Goal: Task Accomplishment & Management: Manage account settings

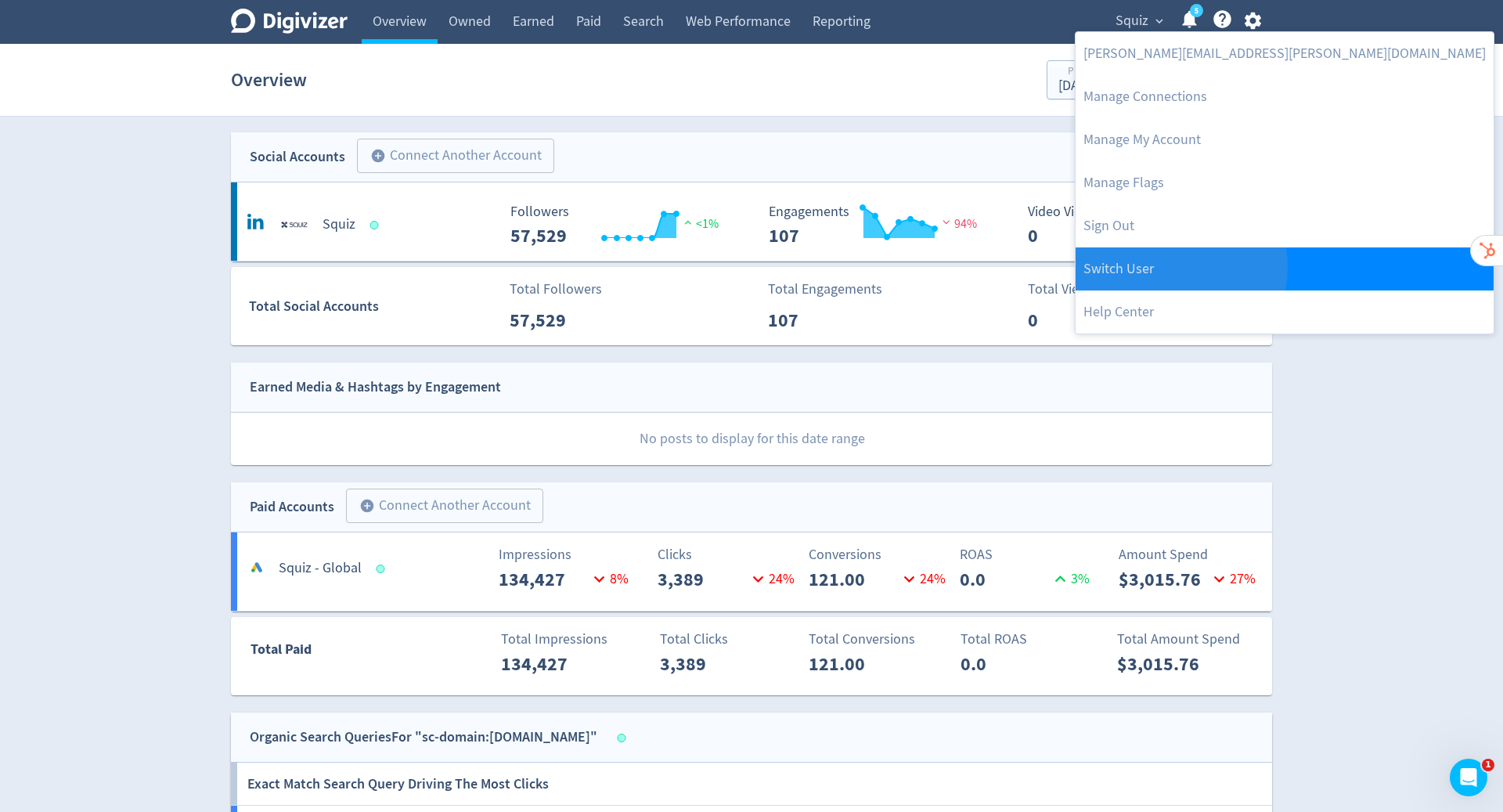
click at [1180, 267] on link "Switch User" at bounding box center [1285, 269] width 418 height 43
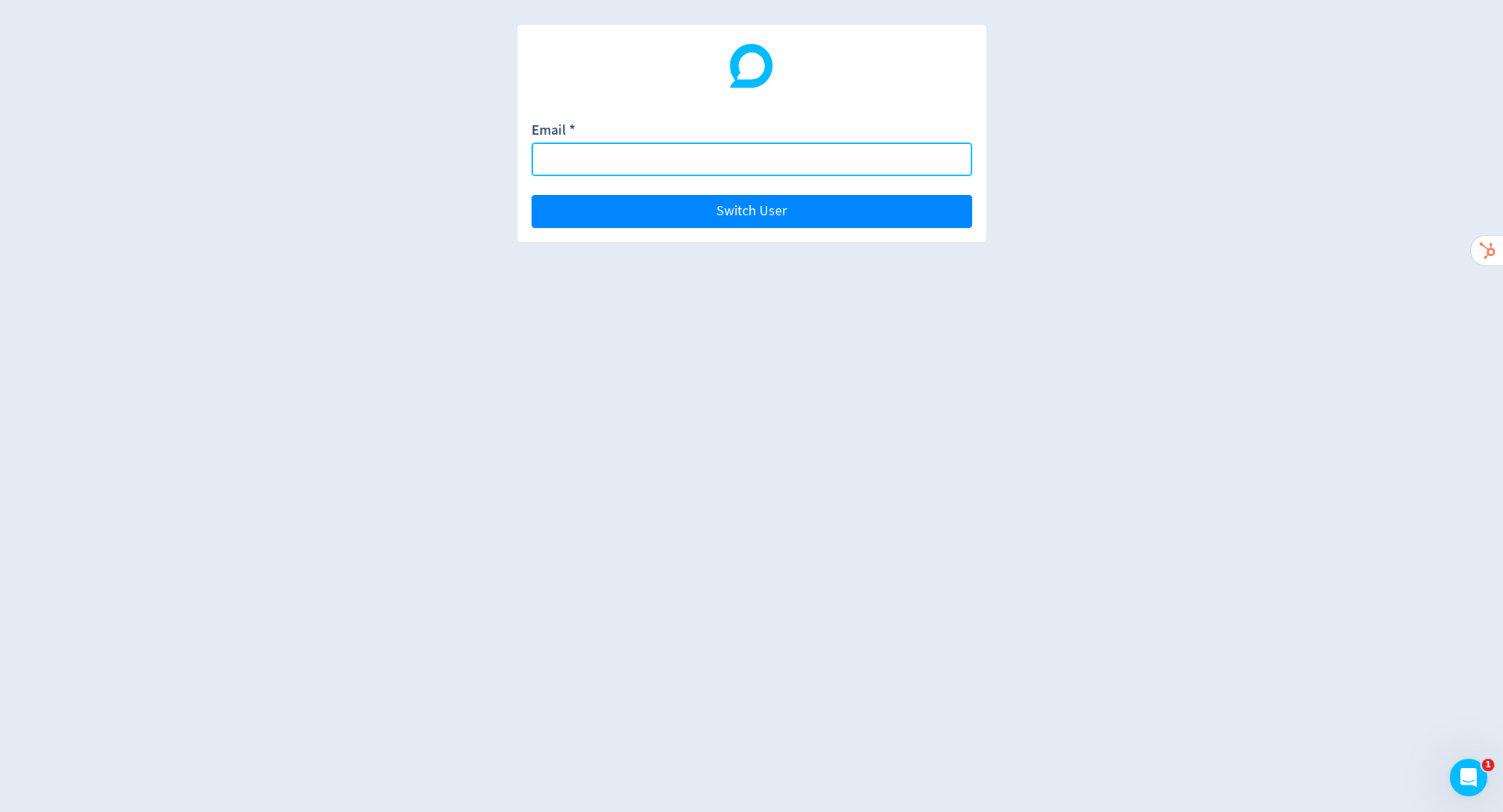
click at [788, 166] on input "Email *" at bounding box center [752, 159] width 441 height 34
paste input "courtney@courtneysharp.com.au"
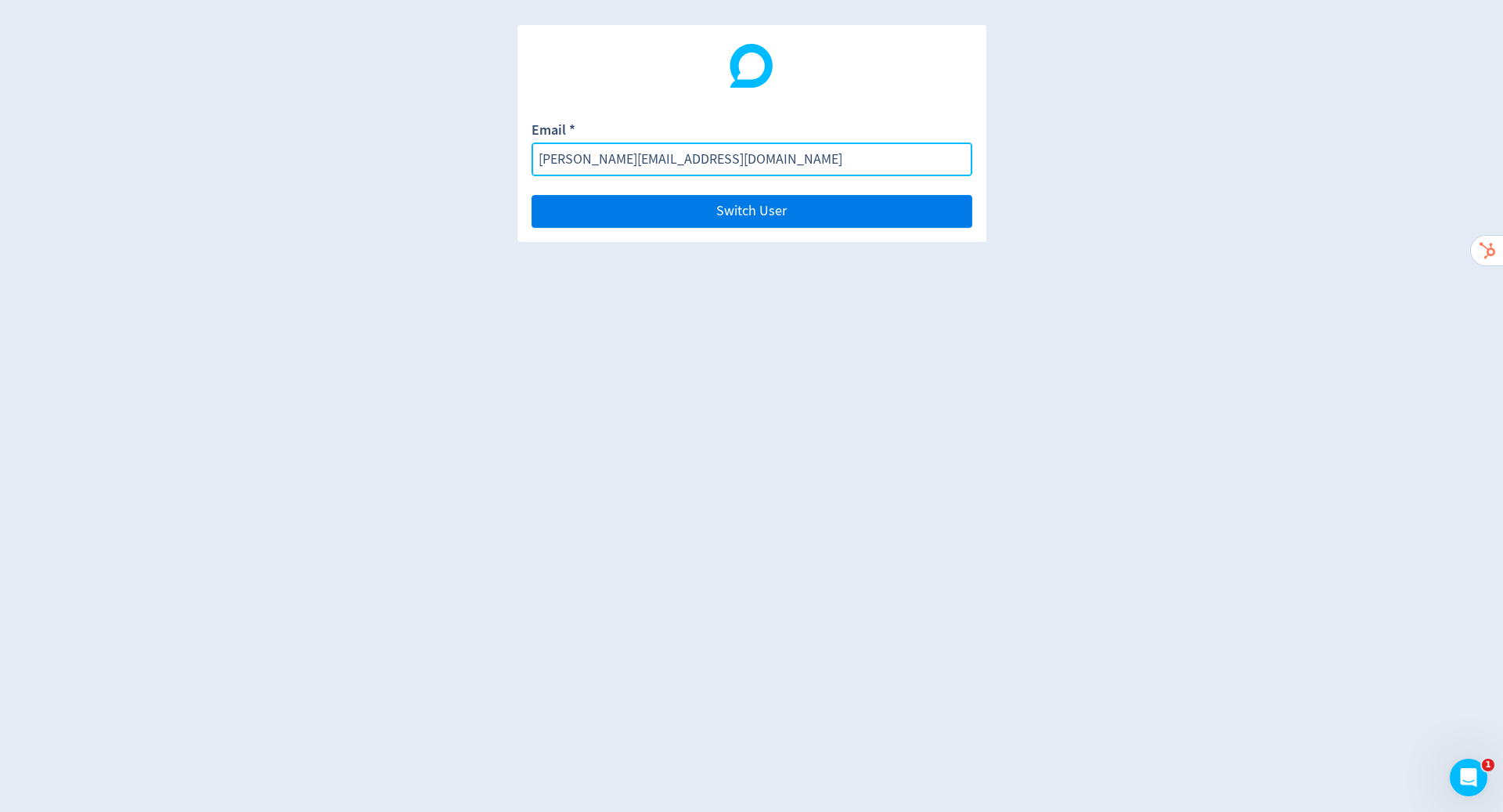
type input "courtney@courtneysharp.com.au"
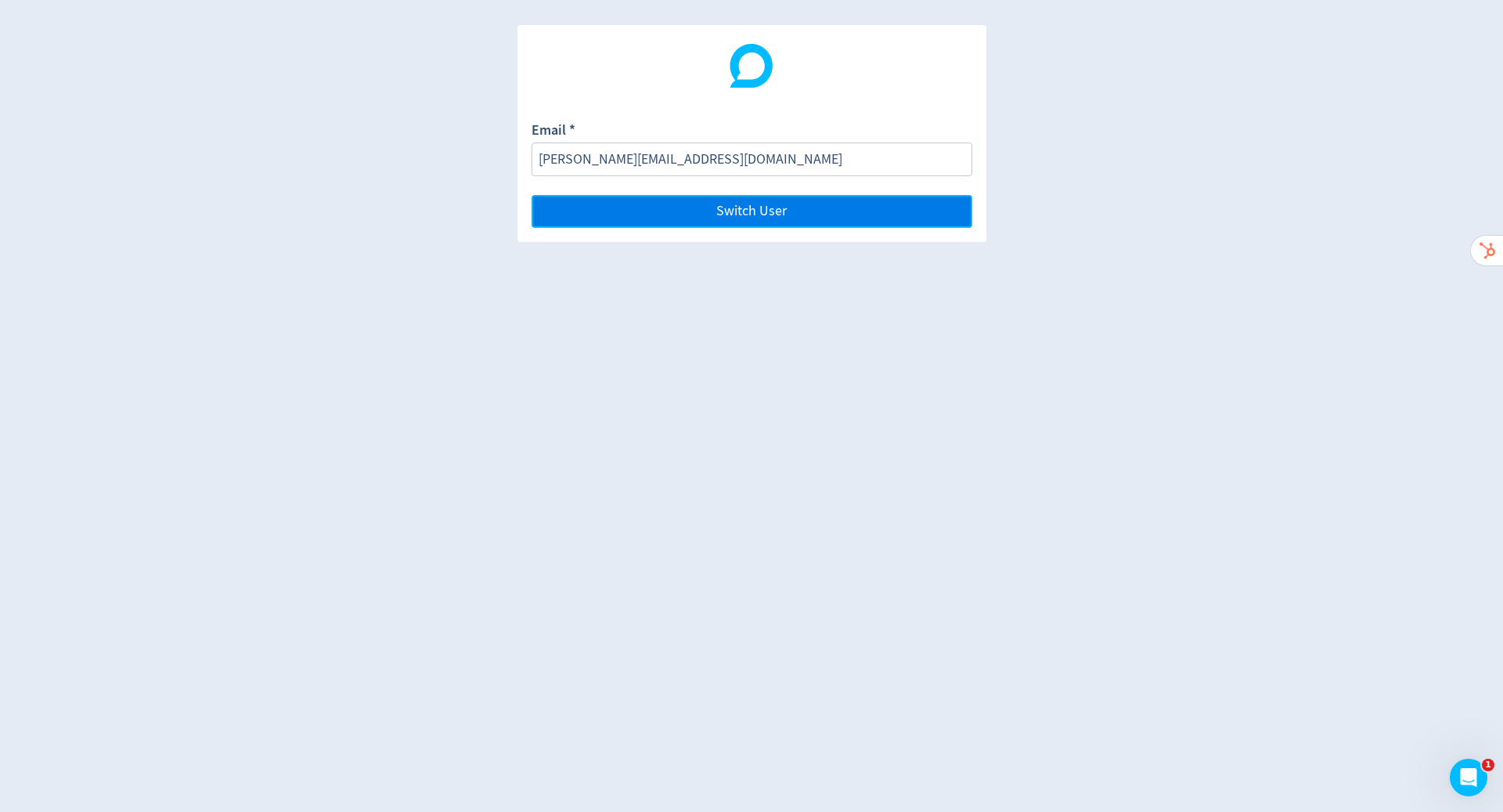
click at [804, 223] on button "Switch User" at bounding box center [752, 212] width 441 height 33
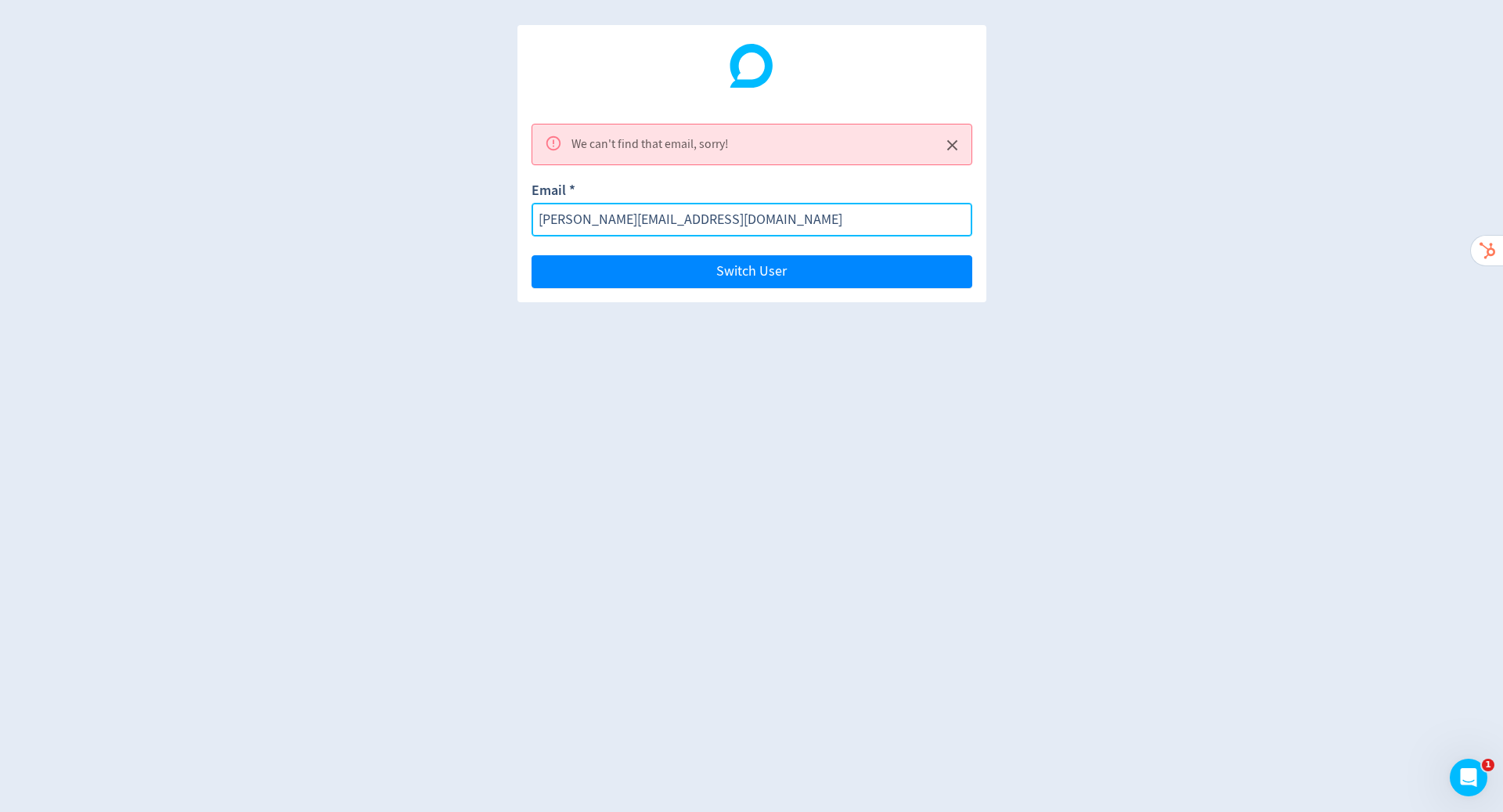
click at [764, 226] on input "courtney@courtneysharp.com.au" at bounding box center [752, 219] width 441 height 34
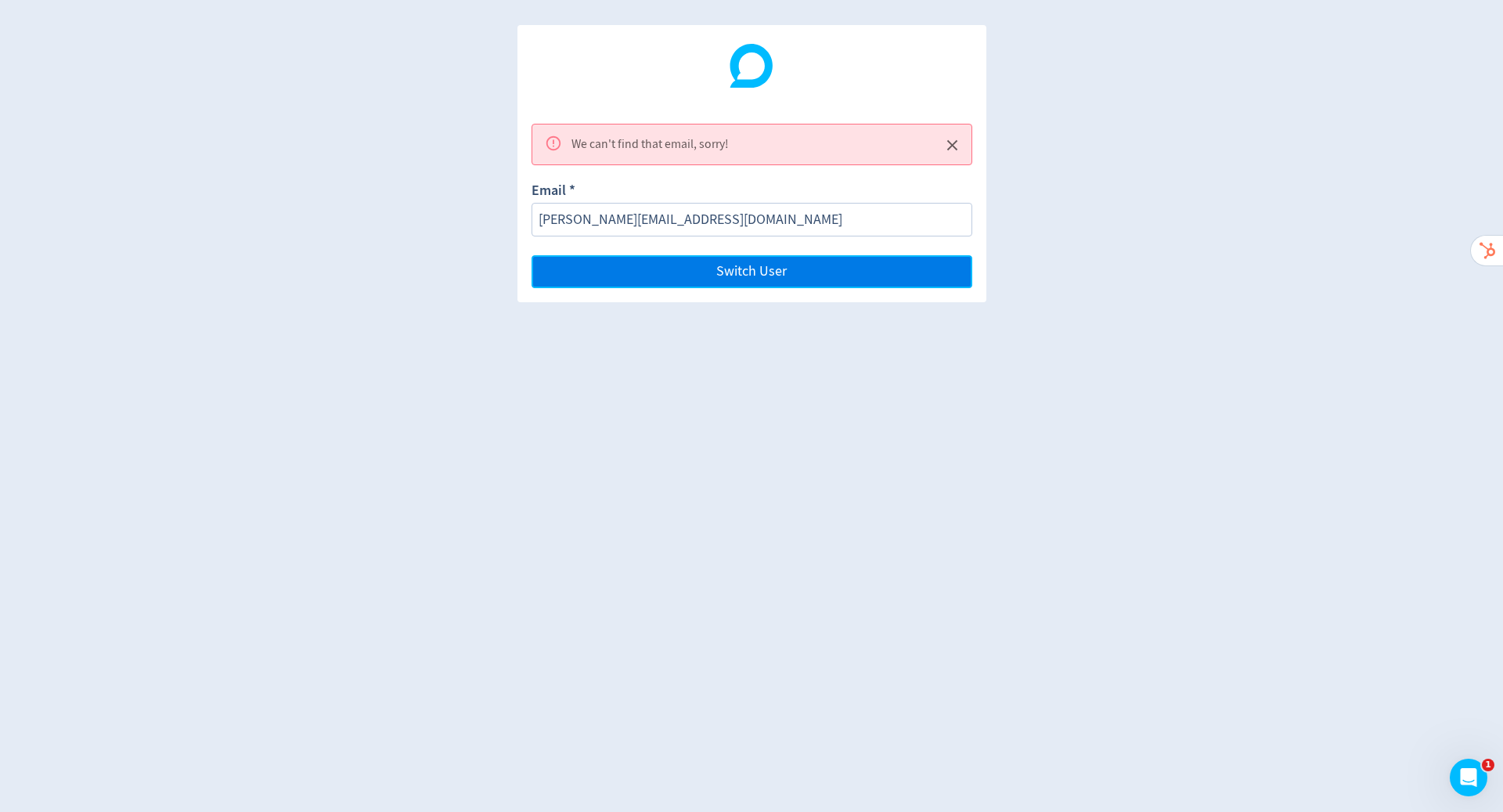
click at [765, 270] on span "Switch User" at bounding box center [752, 271] width 71 height 14
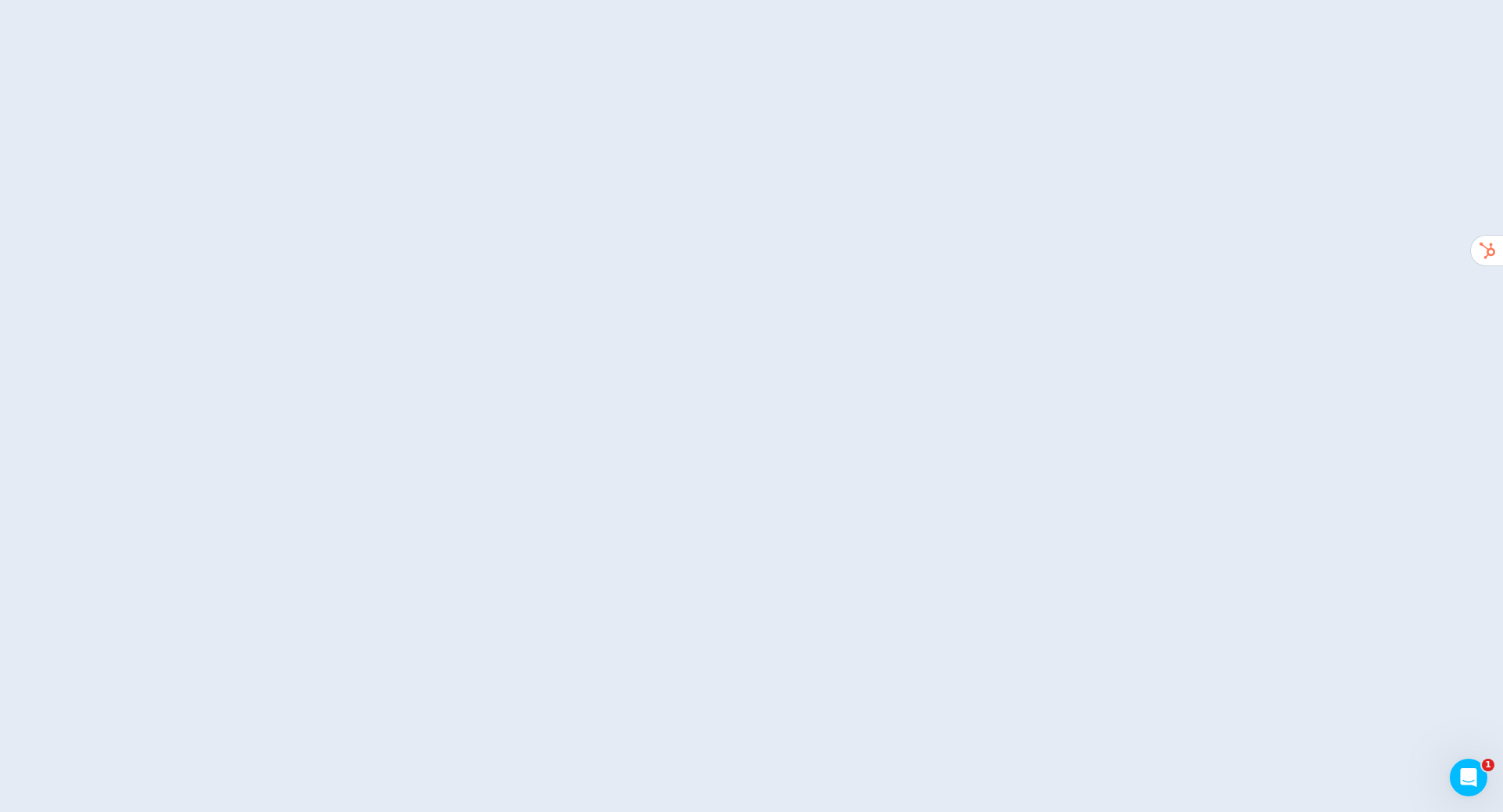
click at [817, 0] on html "1" at bounding box center [752, 0] width 1503 height 0
click at [882, 0] on html at bounding box center [752, 0] width 1503 height 0
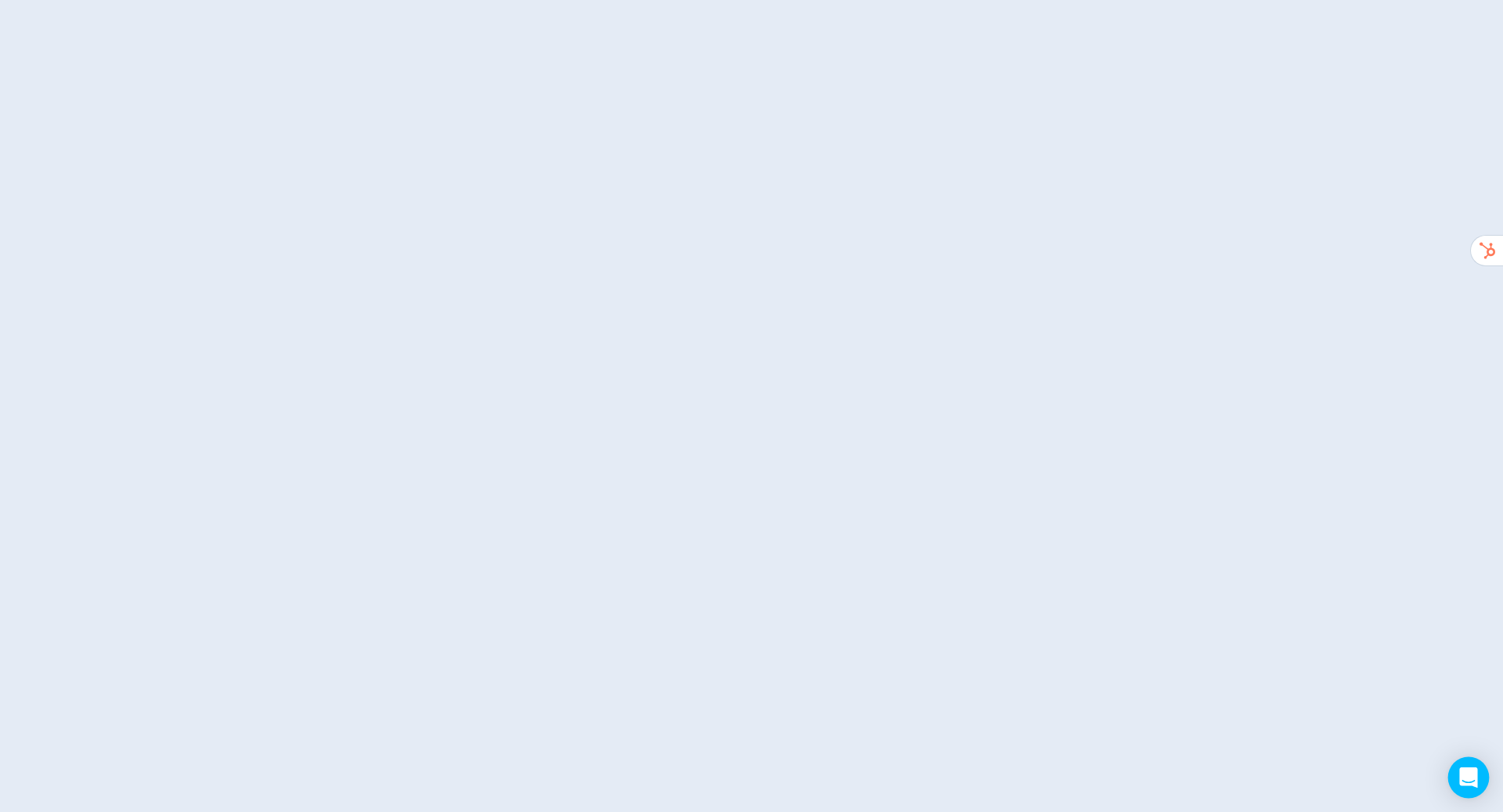
click at [1468, 771] on icon "Open Intercom Messenger" at bounding box center [1469, 777] width 18 height 21
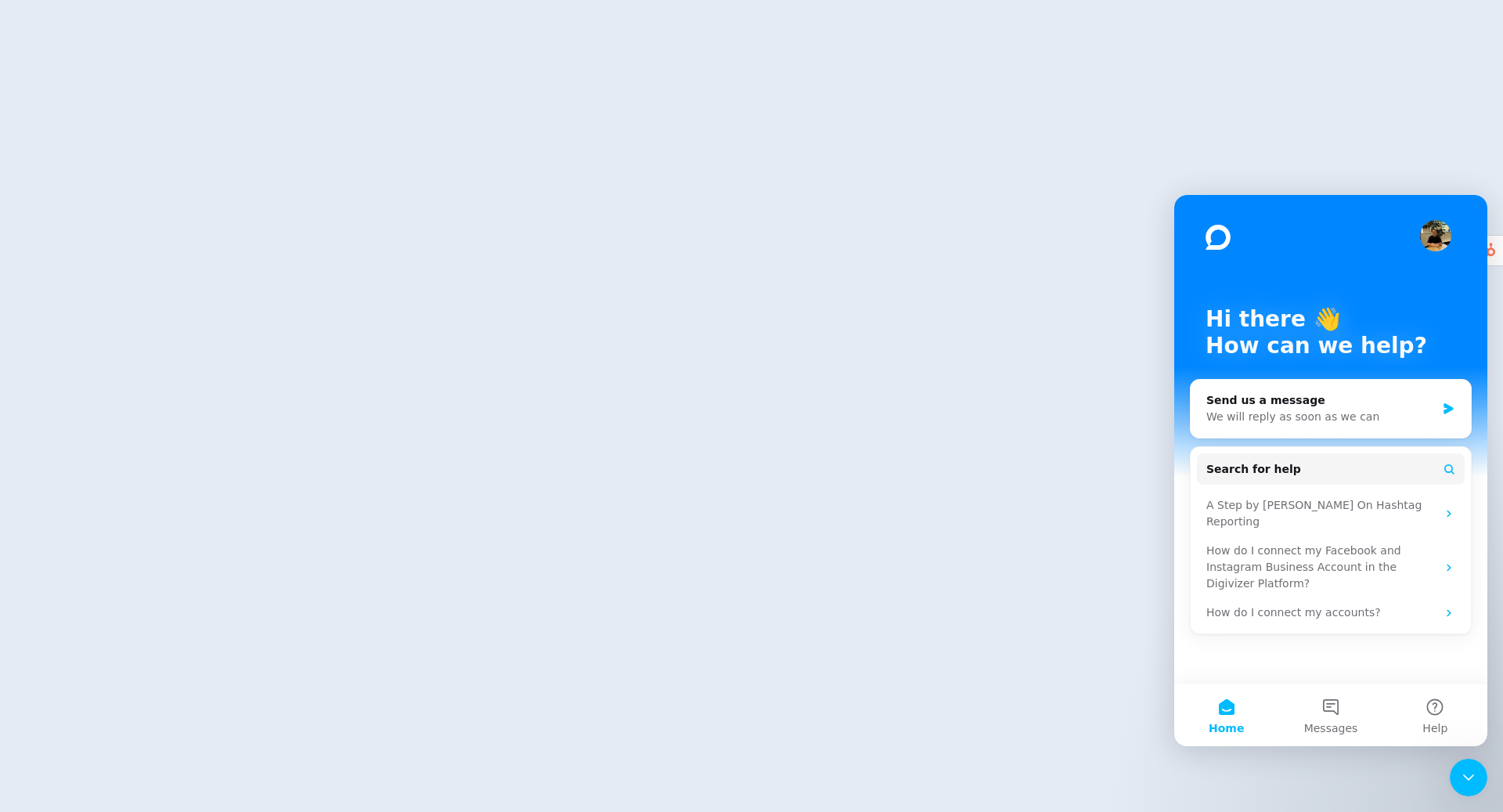
click at [943, 0] on html at bounding box center [752, 0] width 1503 height 0
click at [989, 0] on html at bounding box center [752, 0] width 1503 height 0
